Goal: Obtain resource: Download file/media

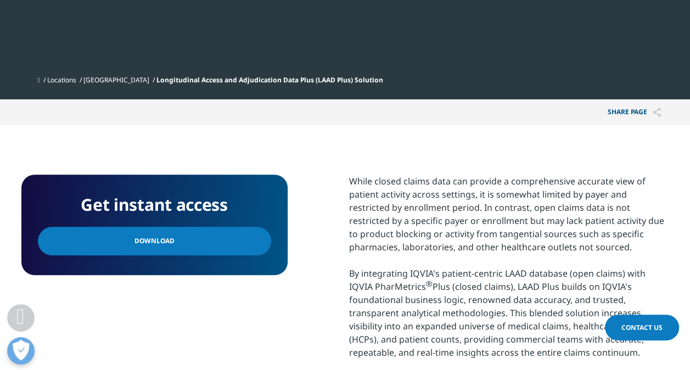
scroll to position [370, 0]
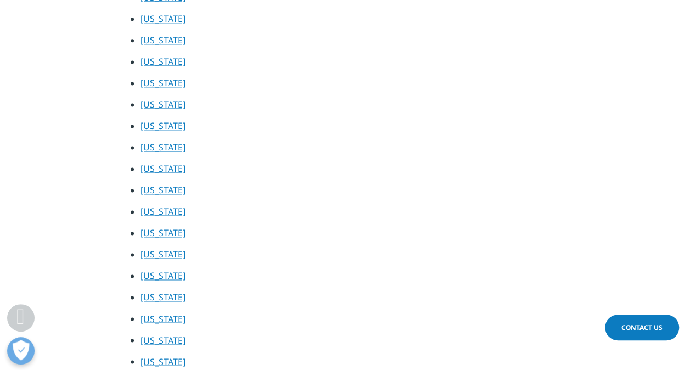
scroll to position [734, 0]
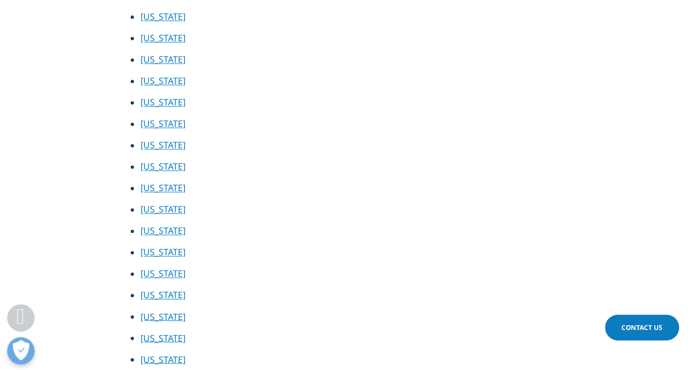
click at [163, 228] on link "Louisiana" at bounding box center [162, 230] width 45 height 12
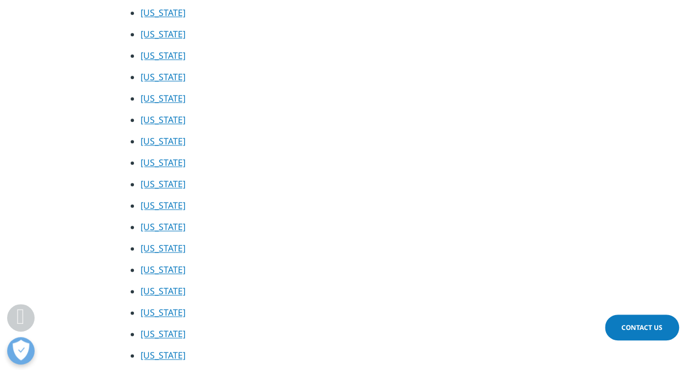
scroll to position [609, 0]
click at [173, 76] on link "California" at bounding box center [162, 77] width 45 height 12
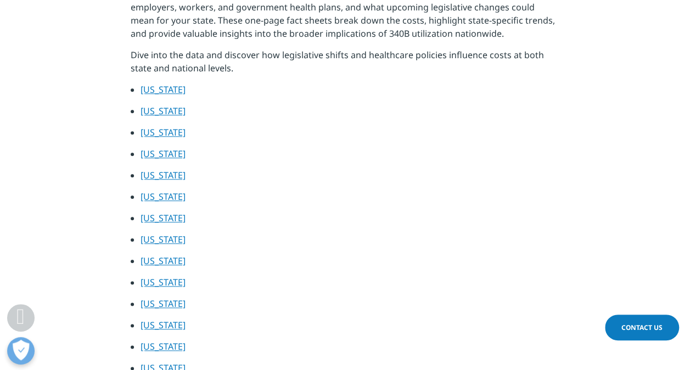
click at [155, 150] on link "Arkansas" at bounding box center [162, 154] width 45 height 12
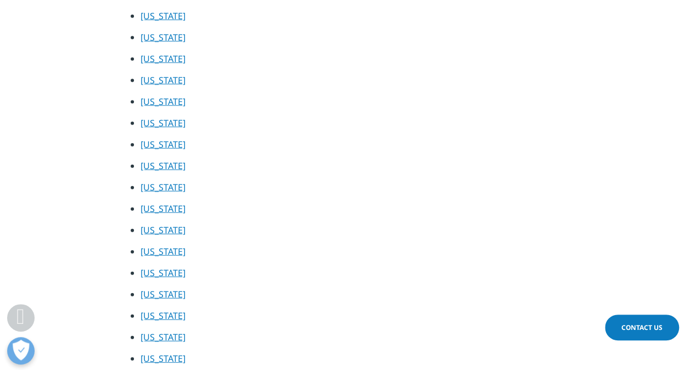
scroll to position [1201, 0]
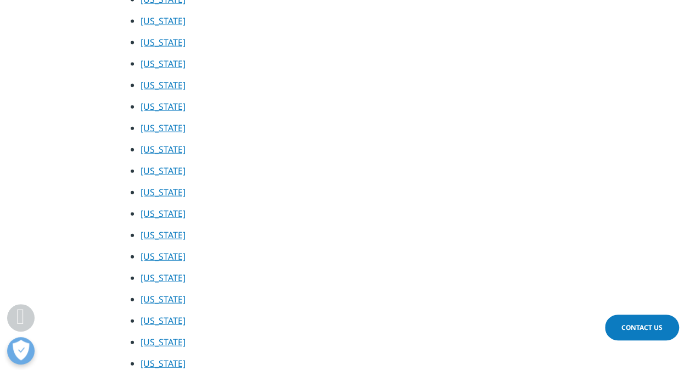
click at [158, 294] on link "Texas" at bounding box center [162, 299] width 45 height 12
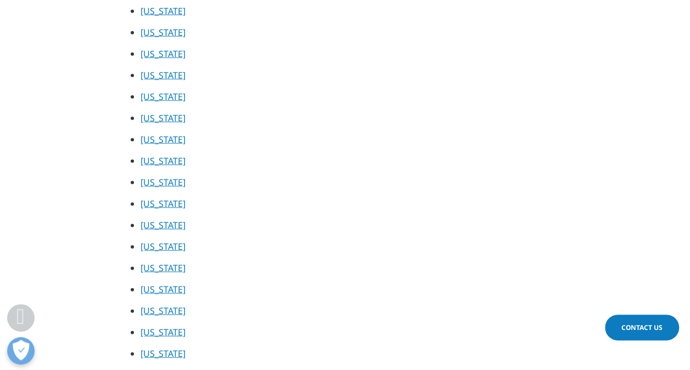
scroll to position [1091, 0]
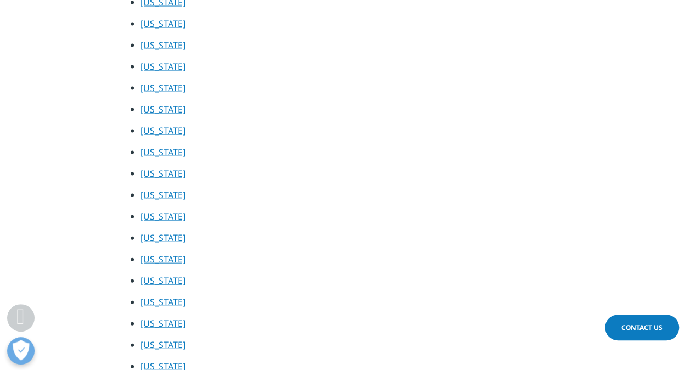
click at [166, 88] on link "Nevada" at bounding box center [162, 88] width 45 height 12
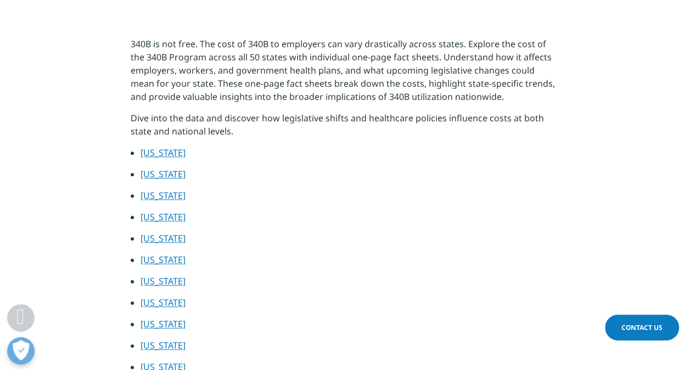
scroll to position [443, 0]
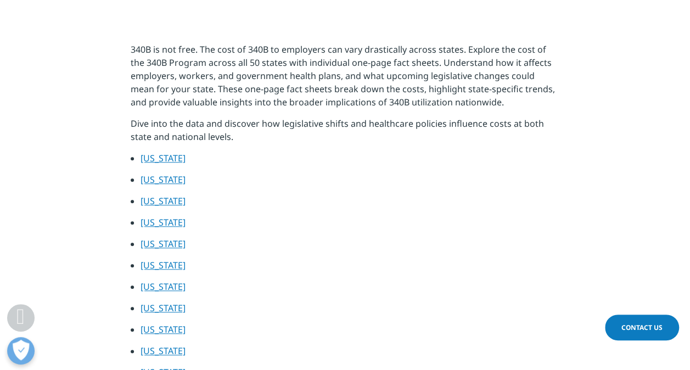
click at [155, 208] on li "Arizona" at bounding box center [349, 204] width 419 height 21
click at [155, 200] on link "Arizona" at bounding box center [162, 201] width 45 height 12
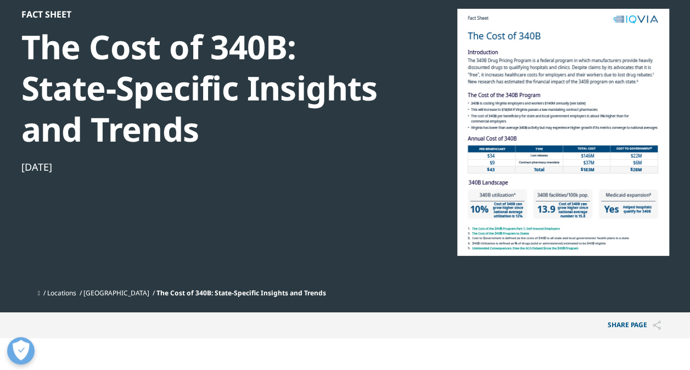
scroll to position [0, 0]
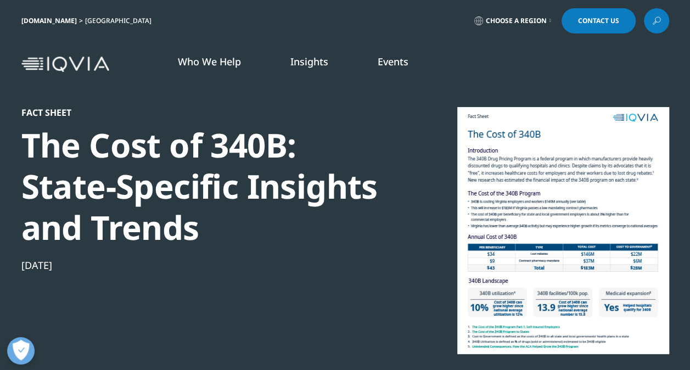
click at [314, 59] on link "Insights" at bounding box center [309, 61] width 38 height 13
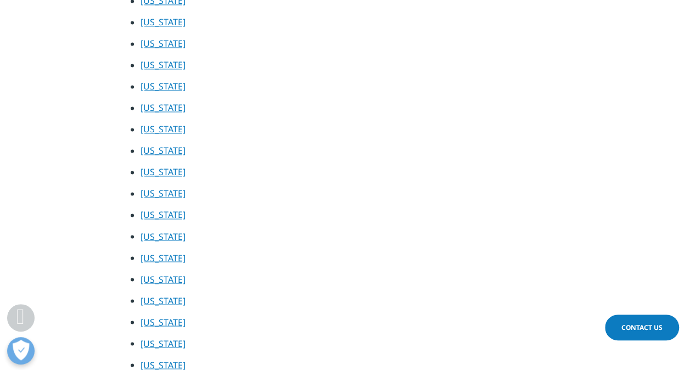
scroll to position [817, 0]
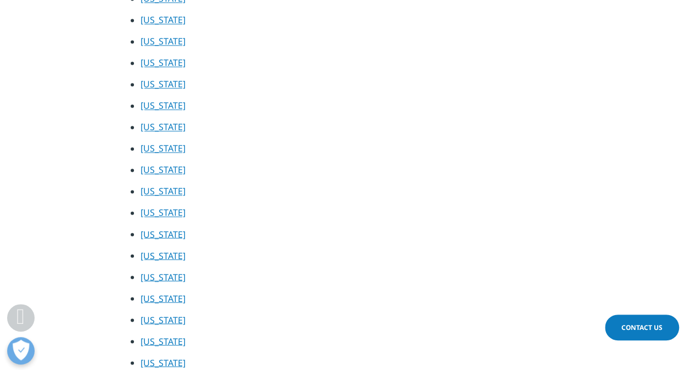
click at [172, 278] on link "Mississippi" at bounding box center [162, 277] width 45 height 12
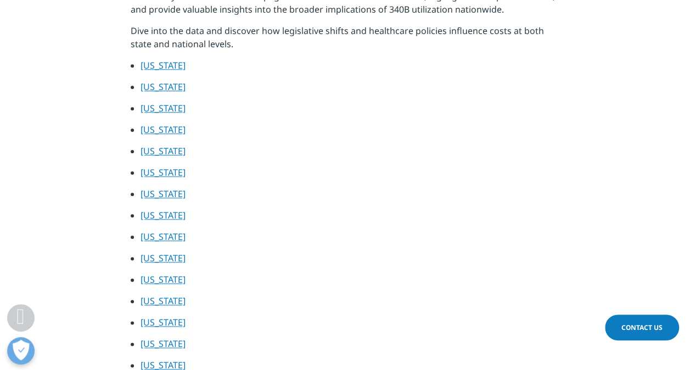
click at [161, 64] on link "Alabama" at bounding box center [162, 65] width 45 height 12
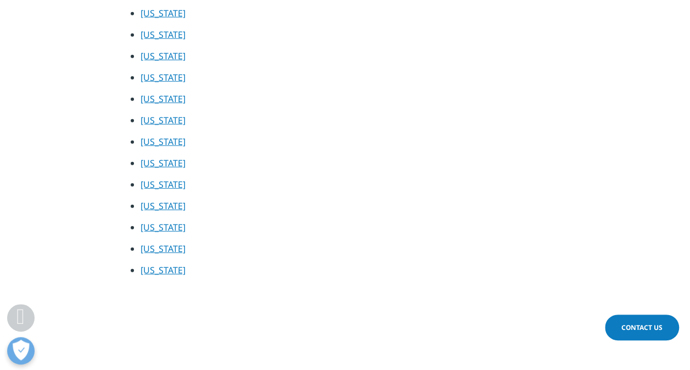
scroll to position [1401, 0]
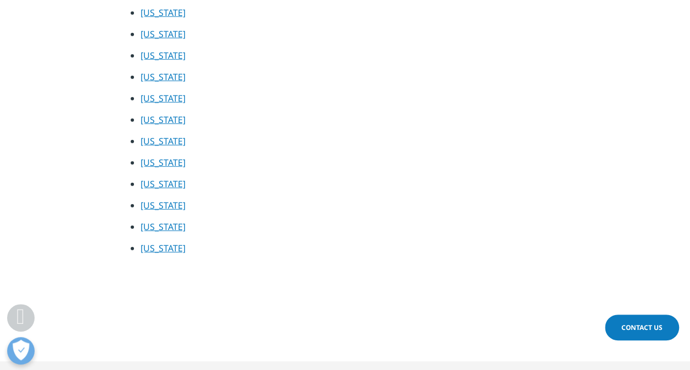
click at [163, 202] on link "West Virginia" at bounding box center [162, 205] width 45 height 12
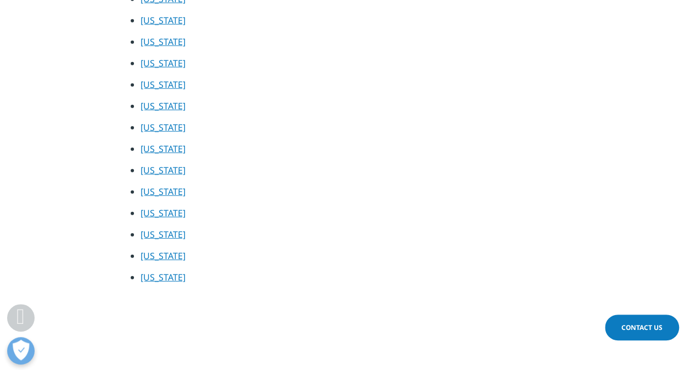
scroll to position [1372, 0]
click at [168, 255] on link "Wisconsin" at bounding box center [162, 256] width 45 height 12
click at [177, 92] on li "South Dakota" at bounding box center [349, 88] width 419 height 21
click at [173, 86] on link "South Dakota" at bounding box center [162, 85] width 45 height 12
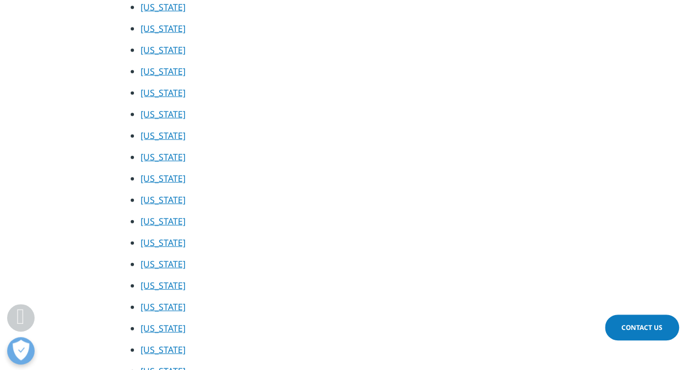
scroll to position [1171, 0]
click at [176, 139] on link "North Dakota" at bounding box center [162, 136] width 45 height 12
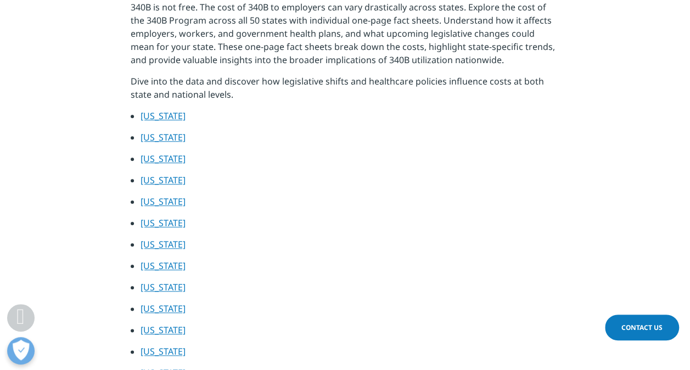
scroll to position [504, 0]
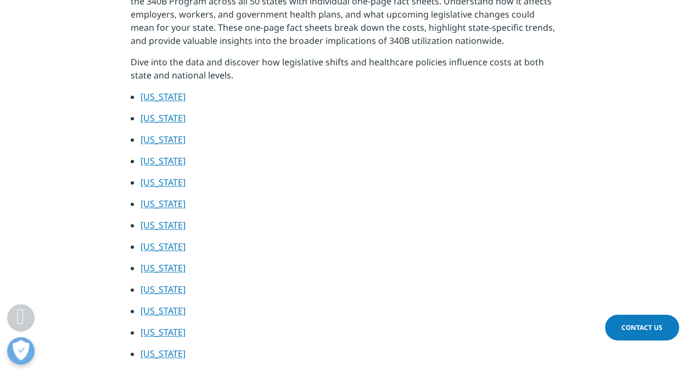
click at [171, 226] on link "Connecticut" at bounding box center [162, 225] width 45 height 12
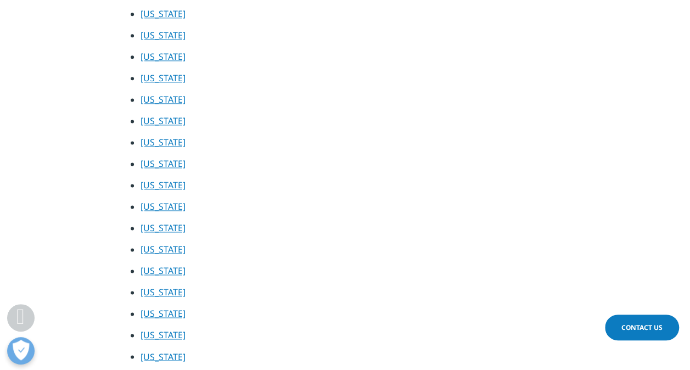
scroll to position [719, 0]
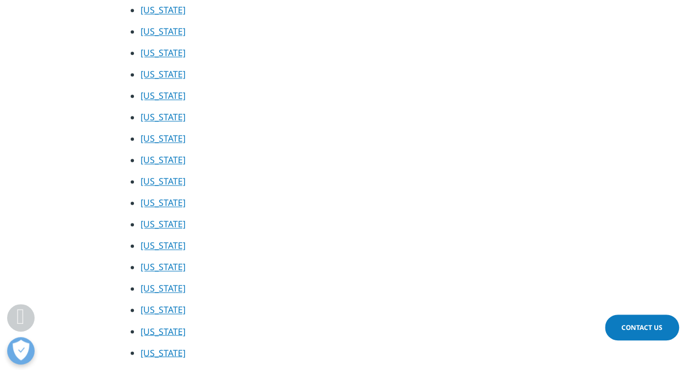
click at [156, 162] on link "Indiana" at bounding box center [162, 160] width 45 height 12
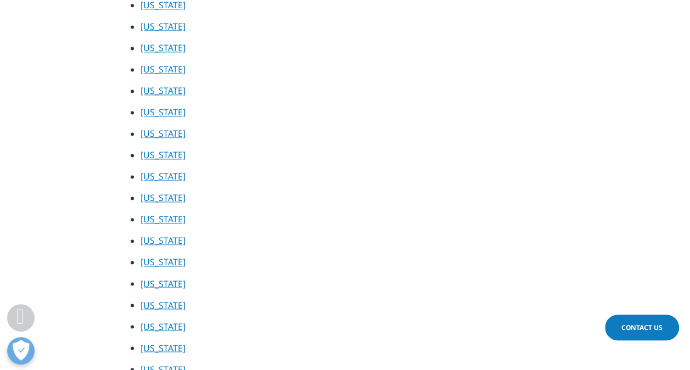
scroll to position [767, 0]
click at [173, 174] on link "Kentucky" at bounding box center [162, 177] width 45 height 12
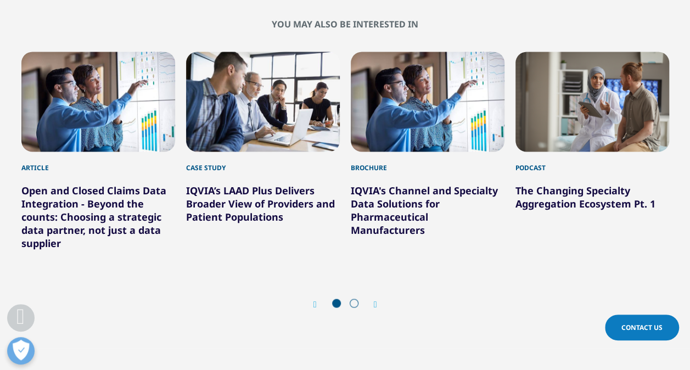
scroll to position [895, 0]
click at [373, 308] on div "Next" at bounding box center [370, 304] width 14 height 10
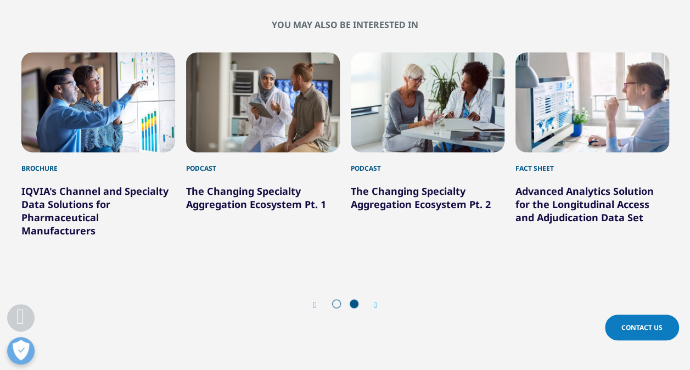
click at [576, 209] on link "Advanced Analytics Solution for the Longitudinal Access and Adjudication Data S…" at bounding box center [584, 204] width 138 height 40
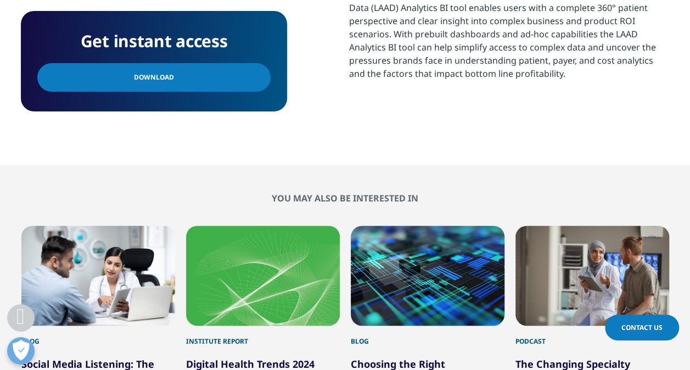
scroll to position [642, 0]
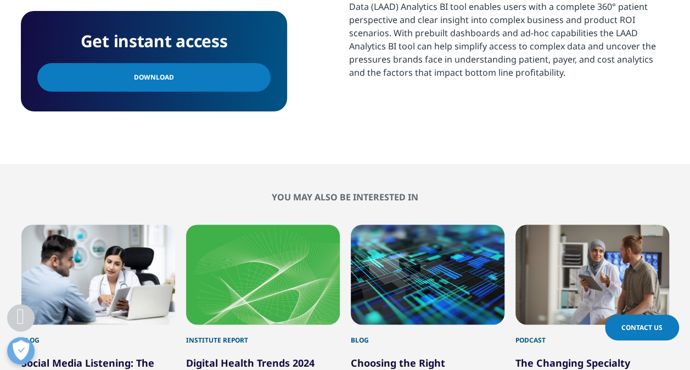
click at [152, 86] on link "Download" at bounding box center [153, 77] width 233 height 29
